Goal: Ask a question

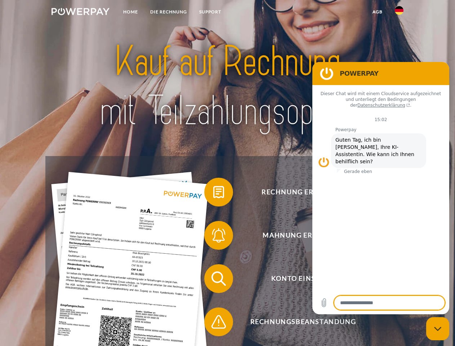
click at [80, 13] on img at bounding box center [81, 11] width 58 height 7
click at [399, 13] on img at bounding box center [399, 10] width 9 height 9
click at [377, 12] on link "agb" at bounding box center [378, 11] width 22 height 13
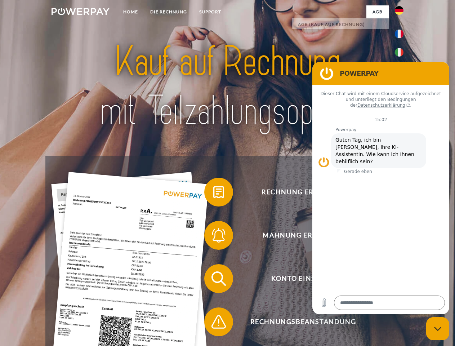
click at [213, 194] on span at bounding box center [208, 192] width 36 height 36
click at [213, 237] on span at bounding box center [208, 235] width 36 height 36
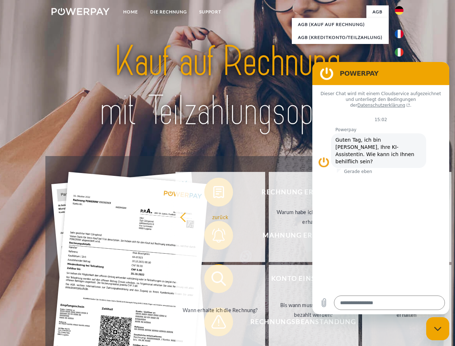
click at [269, 280] on link "Bis wann muss die Rechnung bezahlt werden?" at bounding box center [314, 310] width 90 height 90
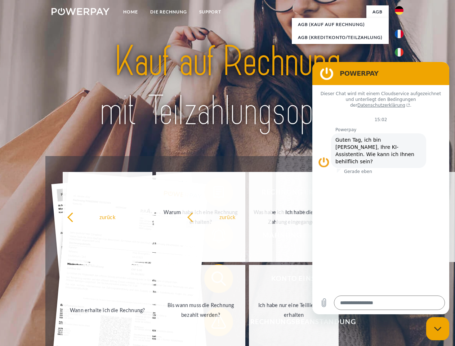
click at [213, 323] on span at bounding box center [208, 322] width 36 height 36
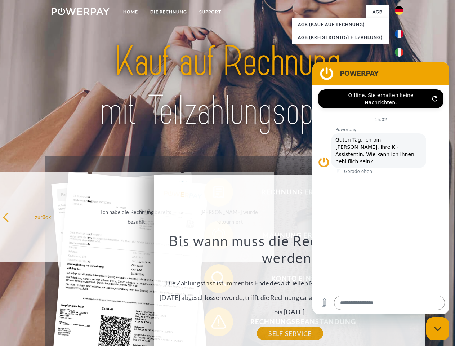
click at [438, 329] on icon "Messaging-Fenster schließen" at bounding box center [438, 329] width 8 height 5
type textarea "*"
